Goal: Information Seeking & Learning: Learn about a topic

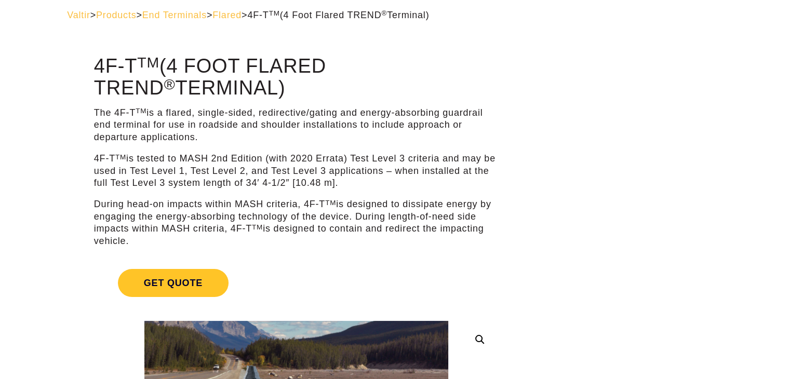
scroll to position [53, 0]
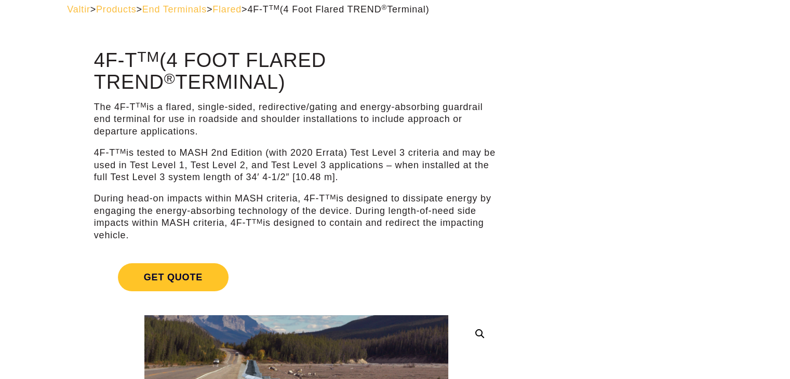
drag, startPoint x: 374, startPoint y: 117, endPoint x: 417, endPoint y: 135, distance: 47.1
click at [417, 135] on p "The 4F-T TM is a flared, single-sided, redirective/gating and energy-absorbing …" at bounding box center [296, 119] width 405 height 36
click at [417, 132] on p "The 4F-T TM is a flared, single-sided, redirective/gating and energy-absorbing …" at bounding box center [296, 119] width 405 height 36
drag, startPoint x: 96, startPoint y: 100, endPoint x: 372, endPoint y: 134, distance: 278.9
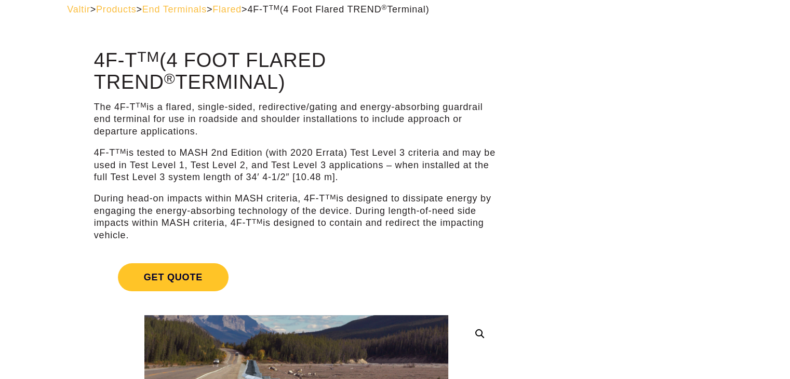
copy p "The 4F-T TM is a flared, single-sided, redirective/gating and energy-absorbing …"
click at [376, 173] on p "4F-T TM is tested to MASH 2nd Edition (with 2020 Errata) Test Level 3 criteria …" at bounding box center [296, 165] width 405 height 36
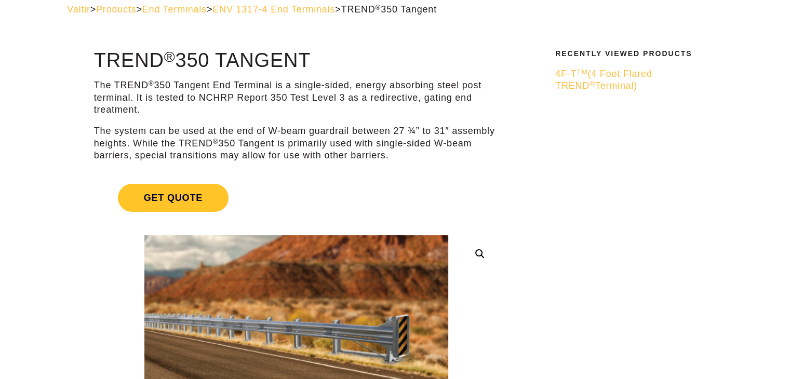
scroll to position [53, 0]
click at [120, 87] on p "The TREND ® 350 Tangent End Terminal is a single-sided, energy absorbing steel …" at bounding box center [296, 98] width 405 height 36
drag, startPoint x: 155, startPoint y: 84, endPoint x: 115, endPoint y: 85, distance: 40.0
click at [115, 85] on p "The TREND ® 350 Tangent End Terminal is a single-sided, energy absorbing steel …" at bounding box center [296, 98] width 405 height 36
copy p "TREND ®"
